Goal: Transaction & Acquisition: Purchase product/service

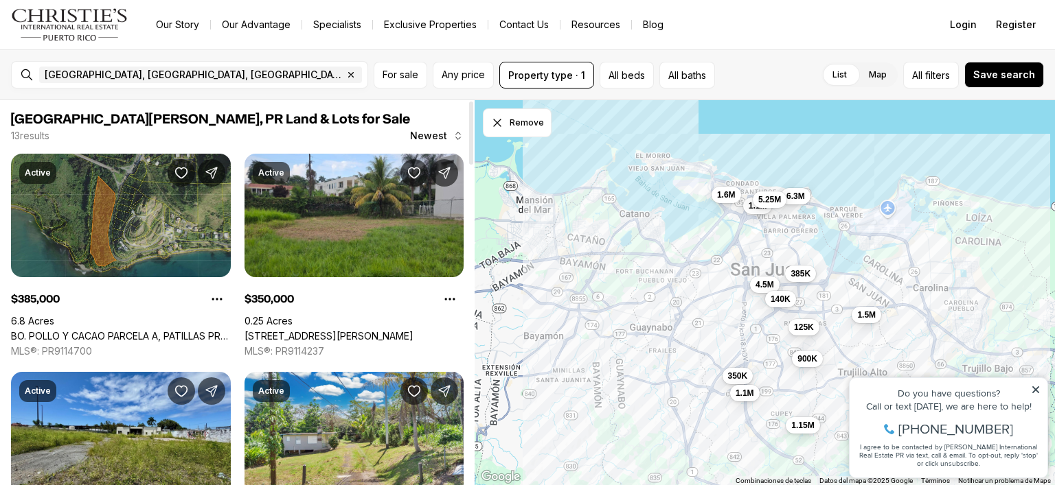
click at [139, 330] on link "BO. POLLO Y CACAO PARCELA A, PATILLAS PR, 00723" at bounding box center [121, 336] width 220 height 12
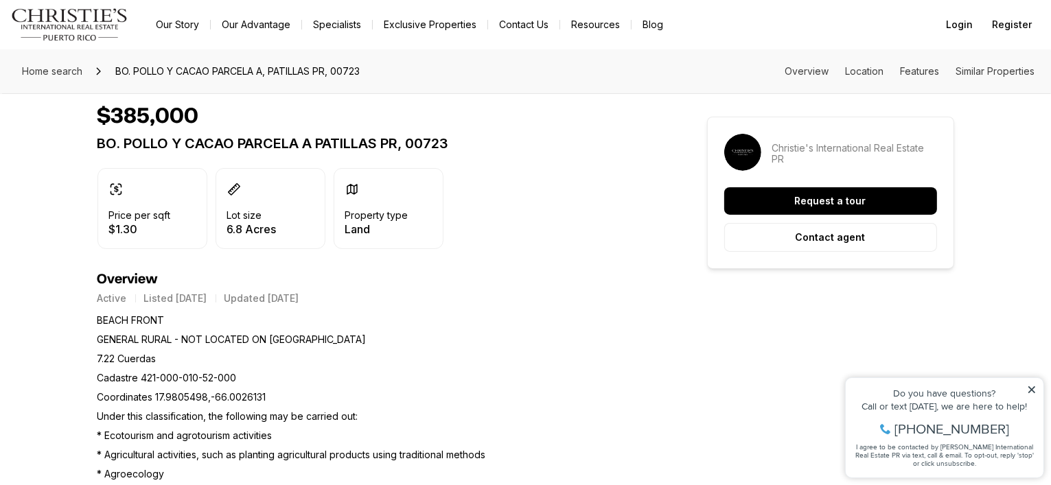
scroll to position [137, 0]
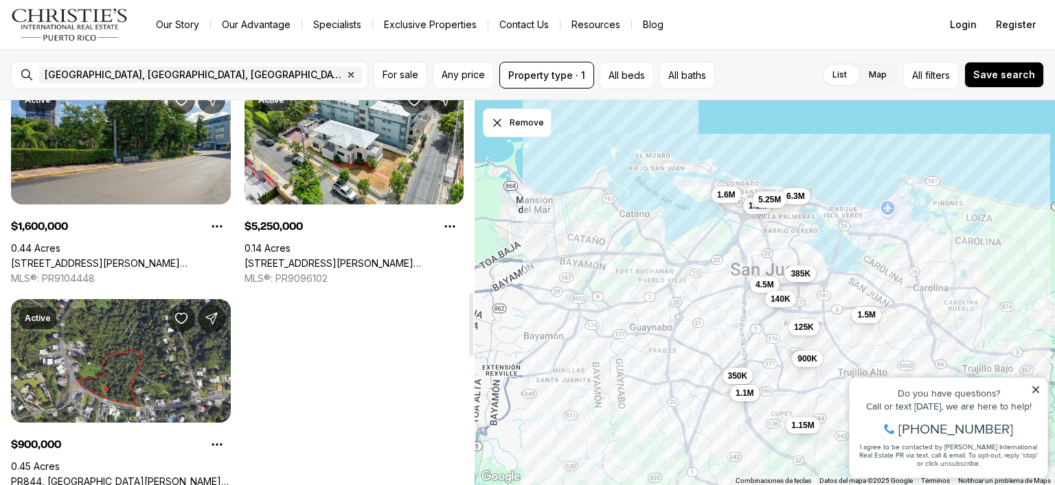
scroll to position [1167, 0]
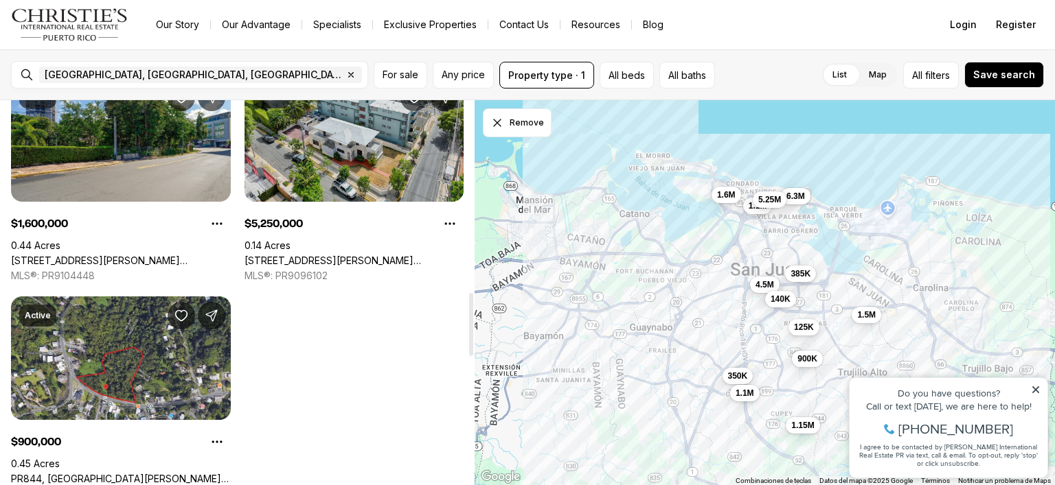
click at [320, 255] on link "[STREET_ADDRESS][PERSON_NAME][PERSON_NAME]" at bounding box center [354, 261] width 220 height 12
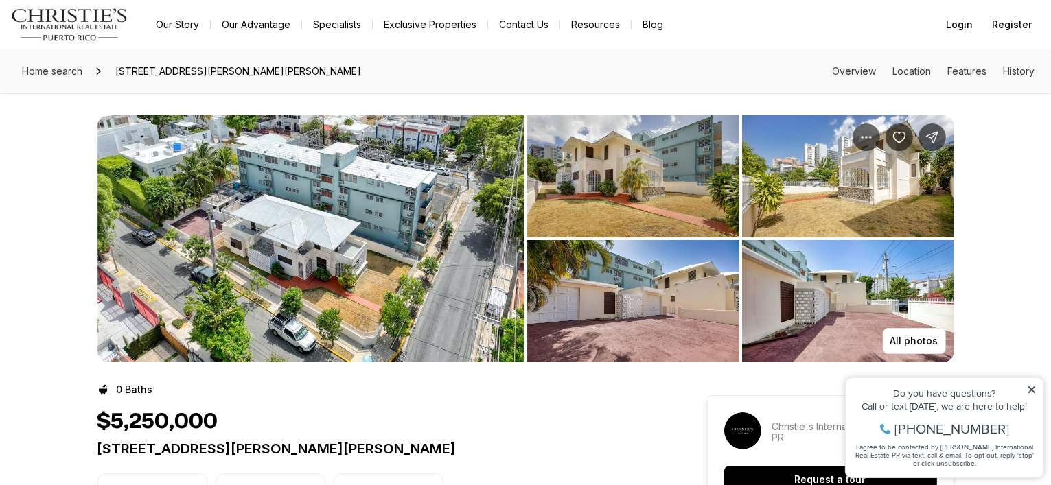
click at [268, 253] on img "View image gallery" at bounding box center [310, 238] width 427 height 247
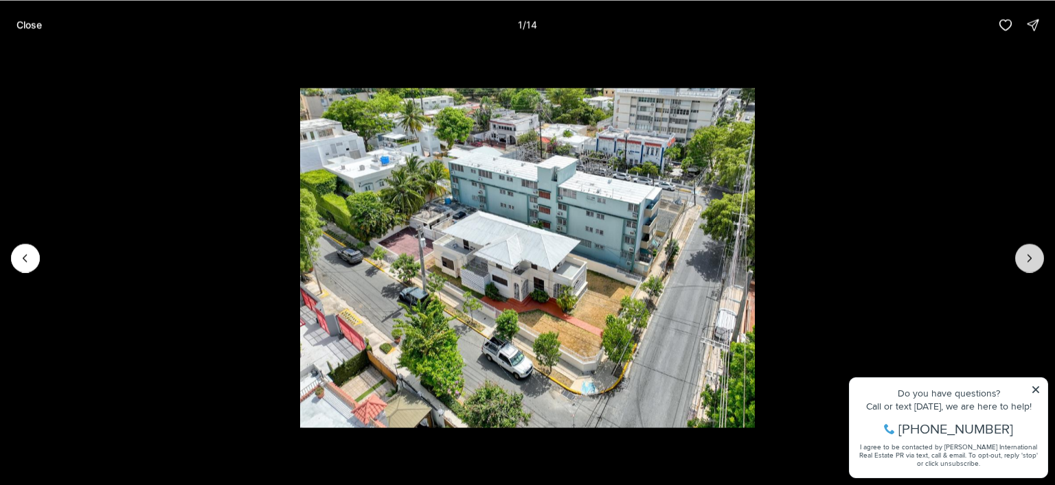
click at [1028, 255] on icon "Next slide" at bounding box center [1029, 258] width 3 height 7
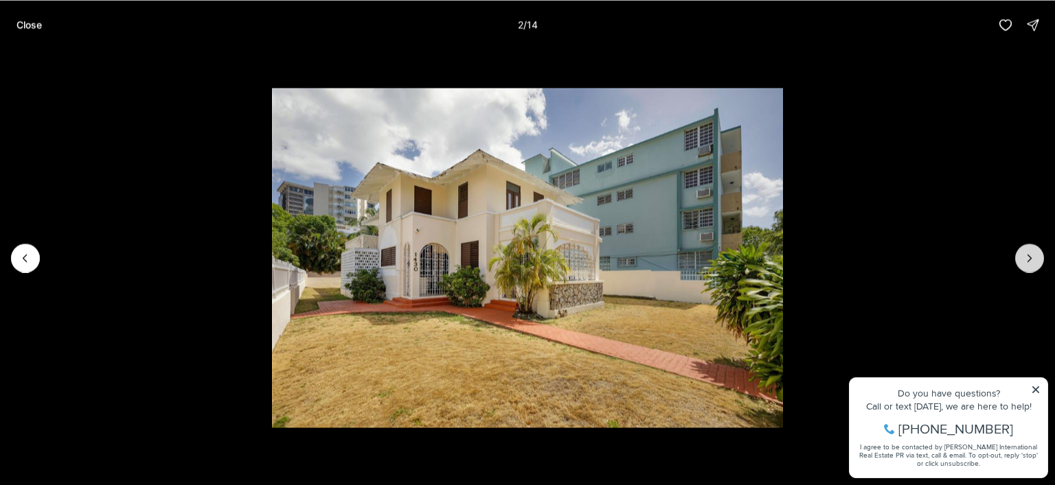
click at [1028, 255] on icon "Next slide" at bounding box center [1029, 258] width 3 height 7
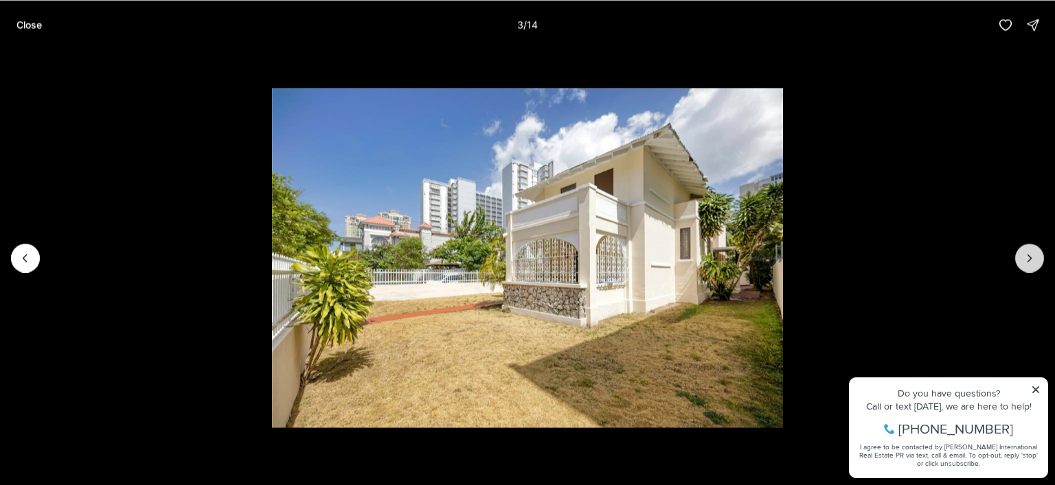
click at [1028, 255] on icon "Next slide" at bounding box center [1029, 258] width 3 height 7
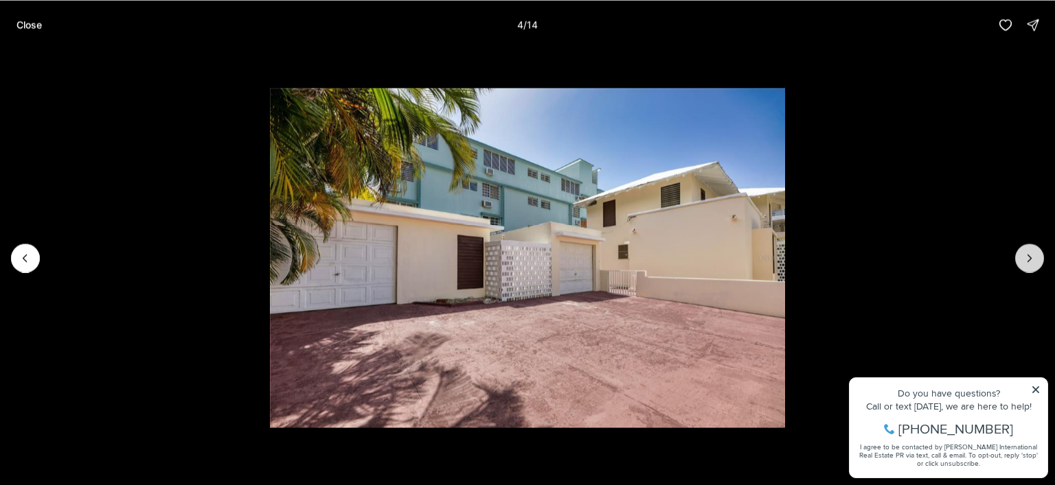
click at [1028, 255] on icon "Next slide" at bounding box center [1029, 258] width 3 height 7
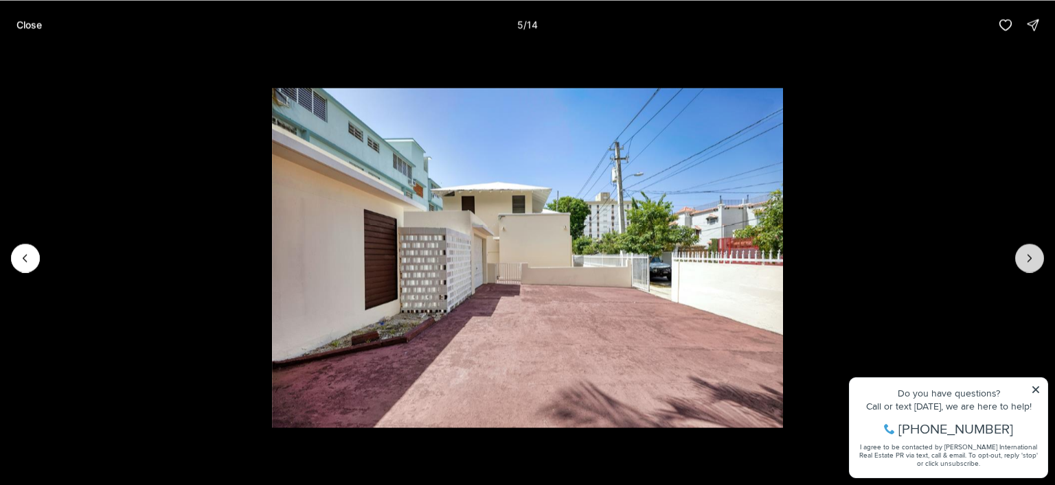
click at [1028, 255] on icon "Next slide" at bounding box center [1029, 258] width 3 height 7
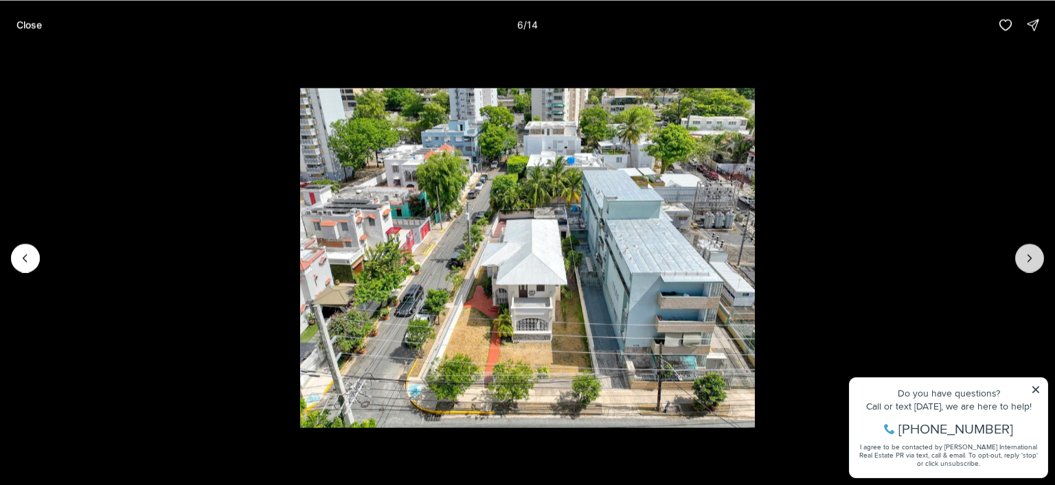
click at [1028, 255] on icon "Next slide" at bounding box center [1029, 258] width 3 height 7
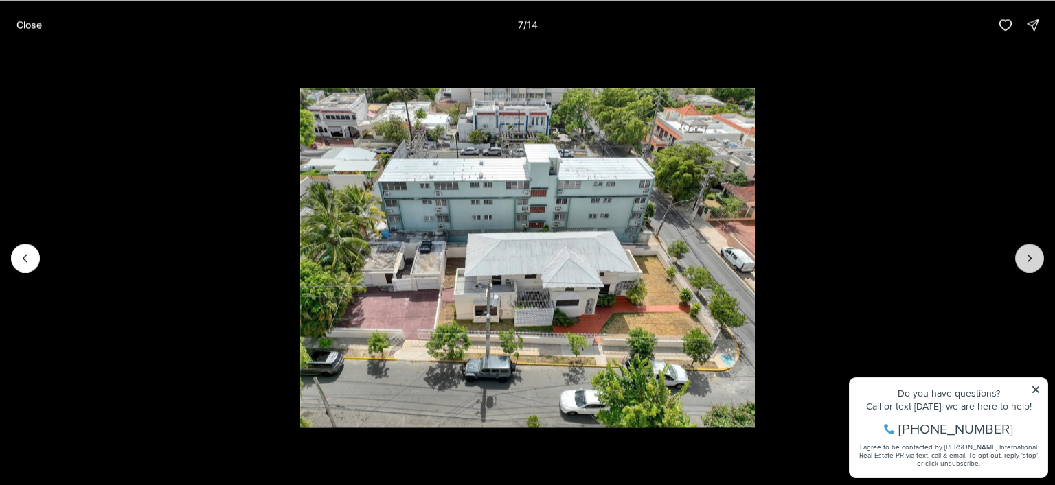
click at [1028, 255] on icon "Next slide" at bounding box center [1029, 258] width 3 height 7
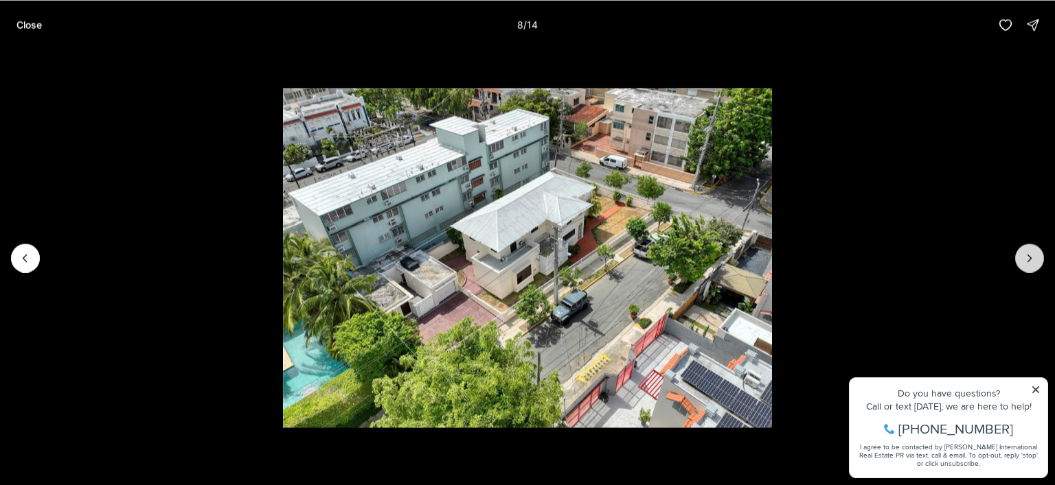
click at [1028, 255] on icon "Next slide" at bounding box center [1029, 258] width 3 height 7
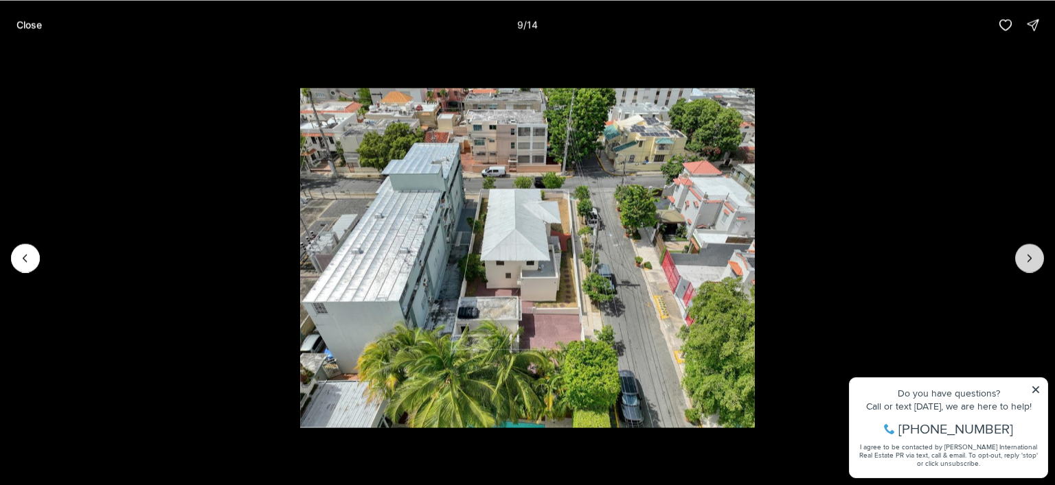
click at [1028, 255] on icon "Next slide" at bounding box center [1029, 258] width 3 height 7
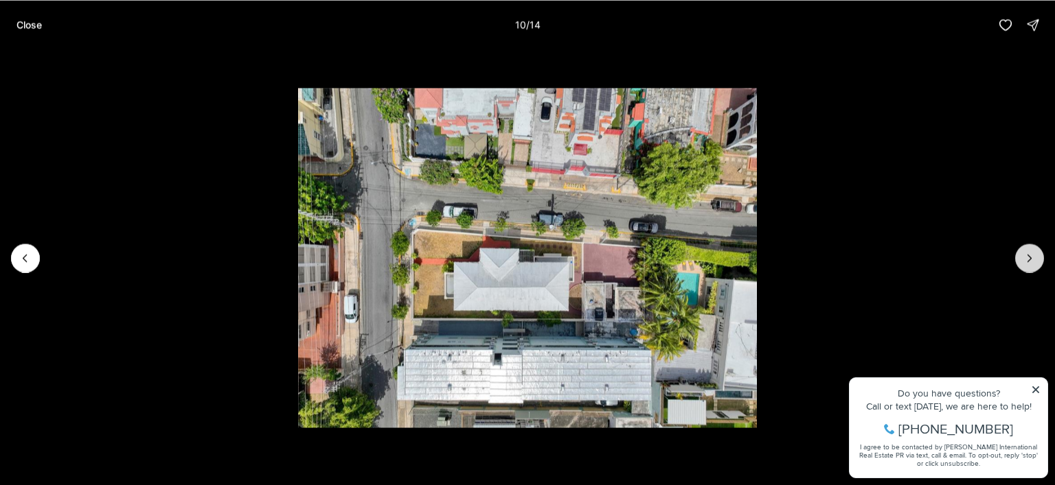
click at [1028, 255] on icon "Next slide" at bounding box center [1029, 258] width 3 height 7
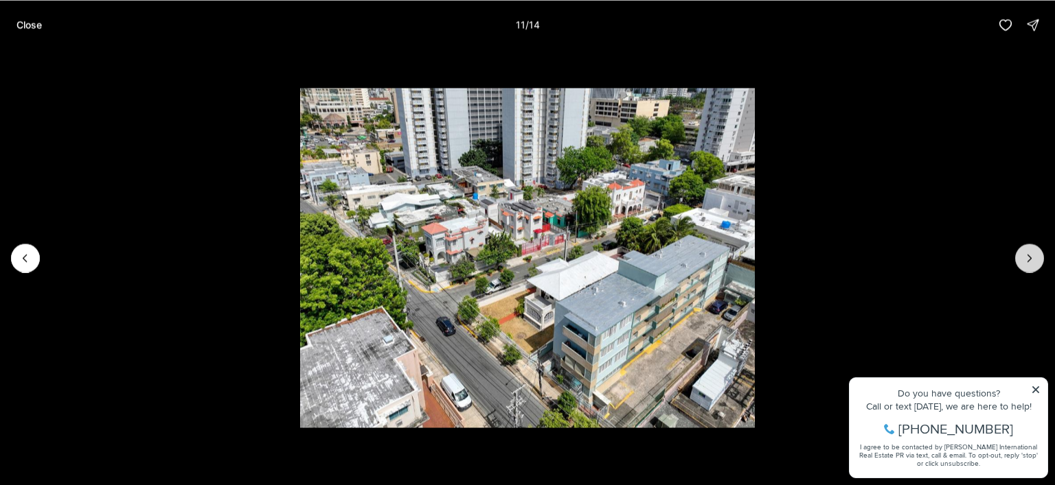
click at [1028, 255] on icon "Next slide" at bounding box center [1029, 258] width 3 height 7
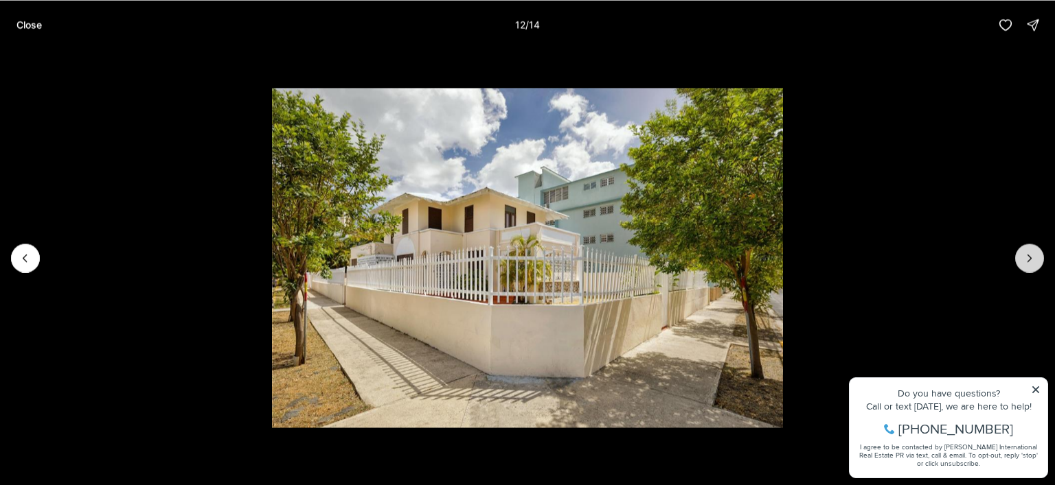
click at [1028, 255] on icon "Next slide" at bounding box center [1029, 258] width 3 height 7
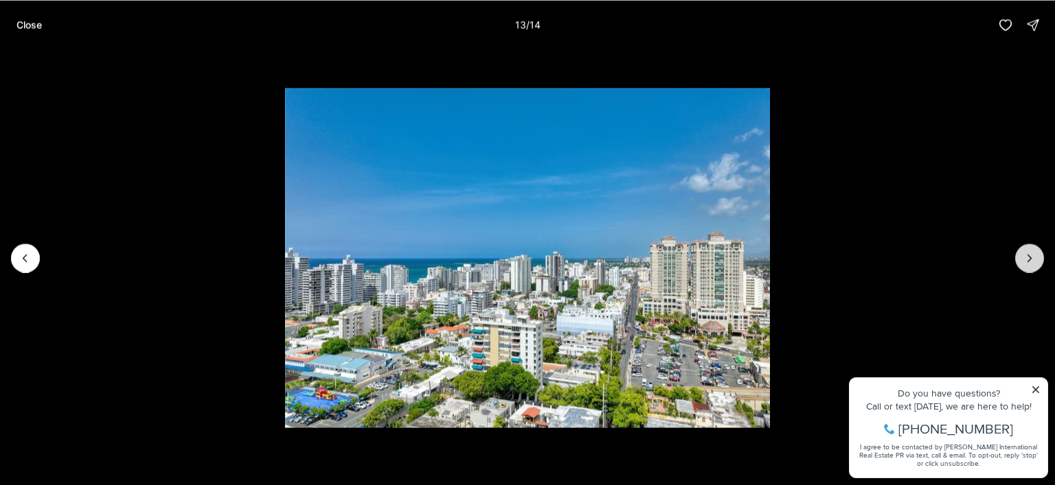
click at [1028, 255] on icon "Next slide" at bounding box center [1029, 258] width 3 height 7
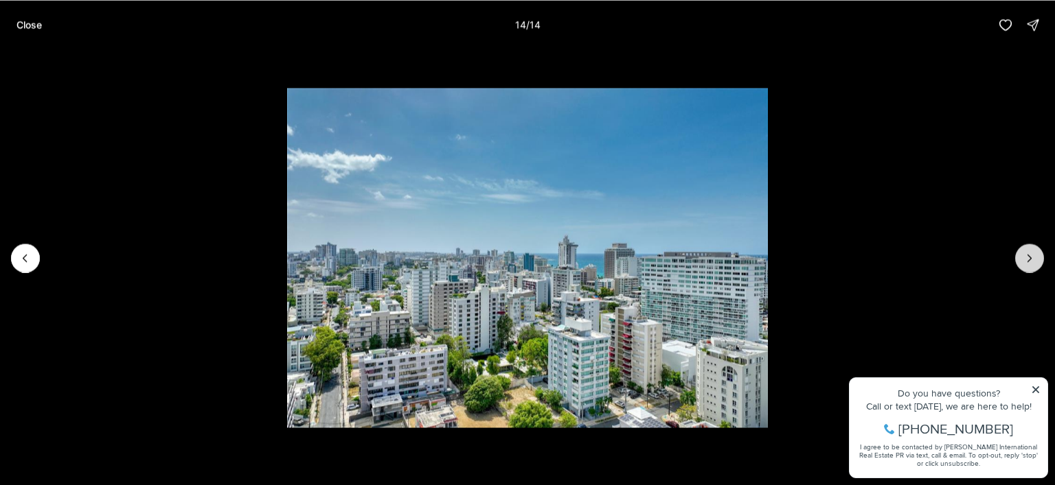
click at [1028, 255] on div at bounding box center [1029, 258] width 29 height 29
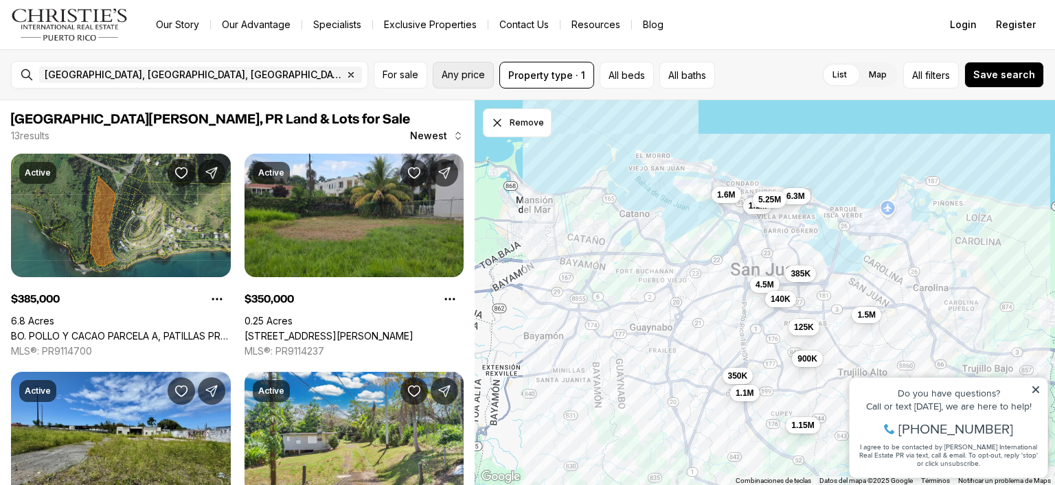
click at [452, 74] on span "Any price" at bounding box center [462, 74] width 43 height 11
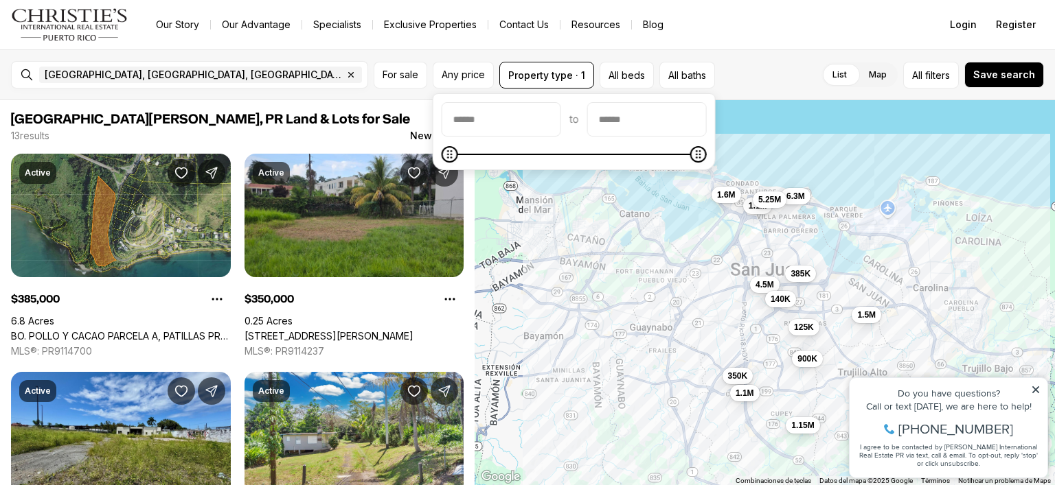
type input "**"
type input "*******"
click at [643, 115] on input "priceMax" at bounding box center [647, 119] width 118 height 33
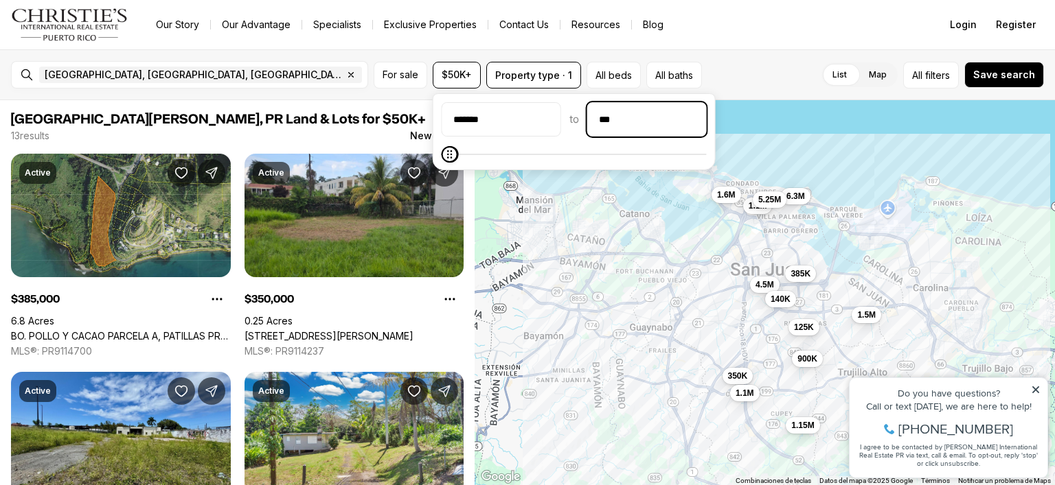
type input "**"
type input "********"
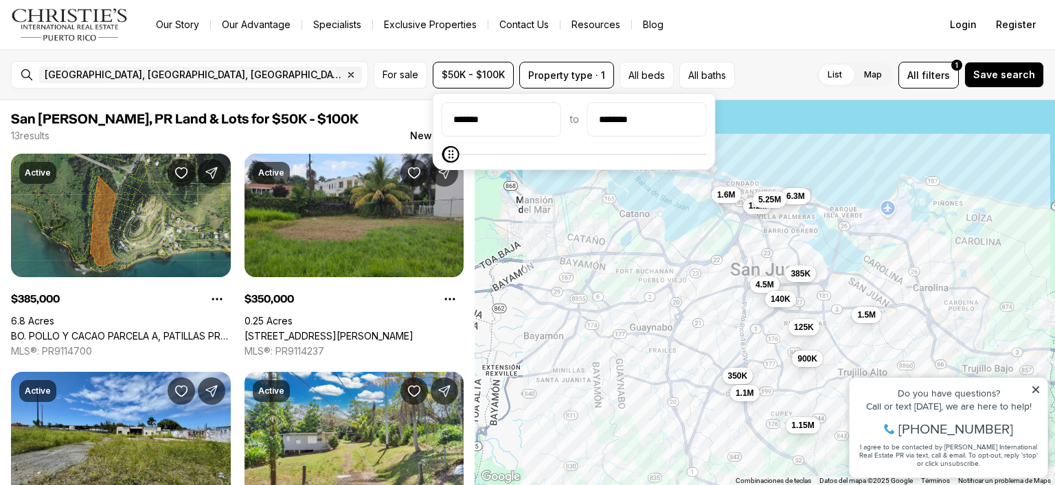
click at [689, 146] on div "******* to ********" at bounding box center [573, 131] width 265 height 59
